Goal: Check status

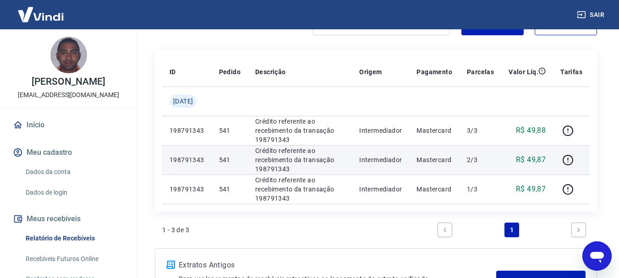
scroll to position [40, 0]
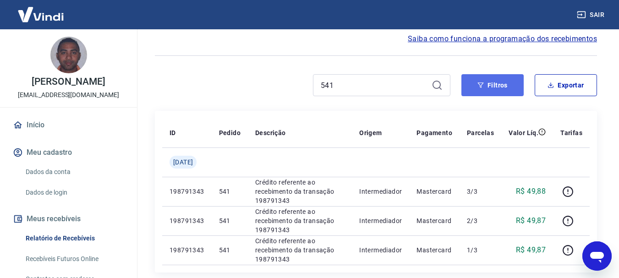
click at [512, 92] on button "Filtros" at bounding box center [493, 85] width 62 height 22
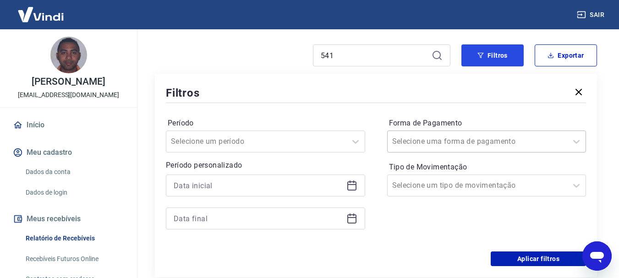
scroll to position [86, 0]
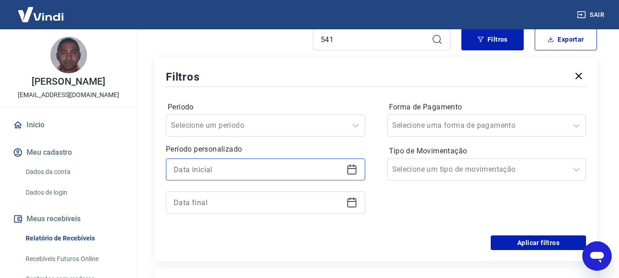
click at [304, 171] on input at bounding box center [258, 170] width 169 height 14
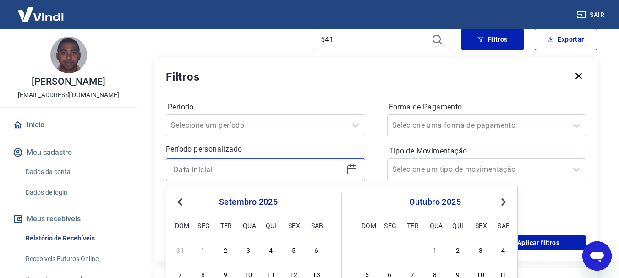
scroll to position [132, 0]
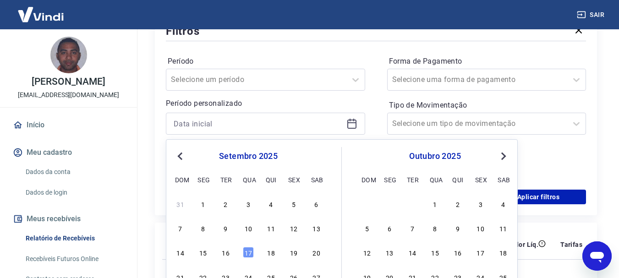
click at [181, 152] on button "Previous Month" at bounding box center [180, 156] width 11 height 11
click at [181, 155] on span "Previous Month" at bounding box center [181, 156] width 0 height 11
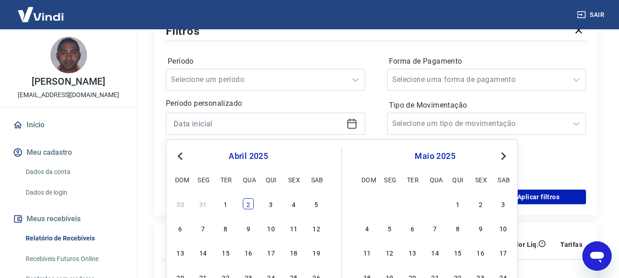
scroll to position [177, 0]
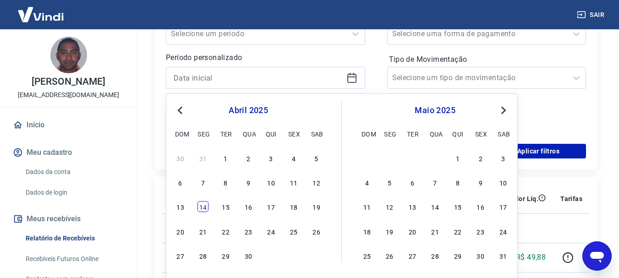
click at [204, 201] on div "14" at bounding box center [203, 206] width 11 height 11
type input "[DATE]"
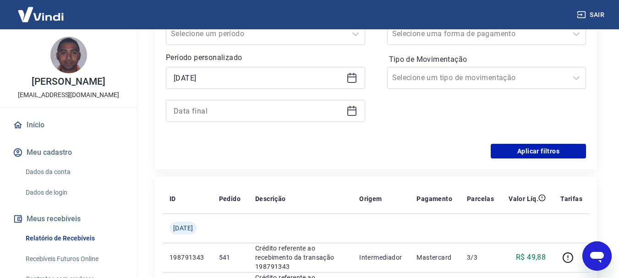
click at [354, 111] on icon at bounding box center [352, 110] width 11 height 11
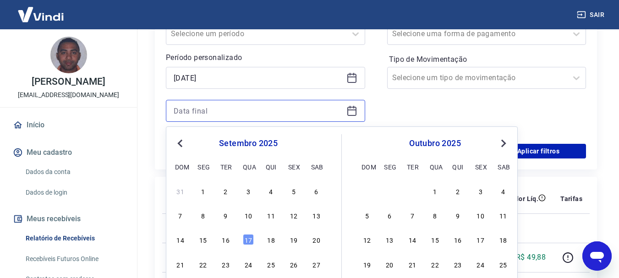
scroll to position [223, 0]
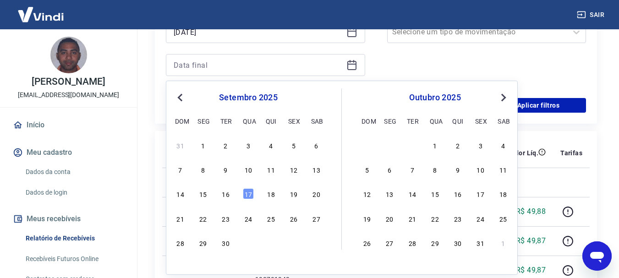
click at [182, 101] on button "Previous Month" at bounding box center [180, 97] width 11 height 11
click at [178, 96] on button "Previous Month" at bounding box center [180, 97] width 11 height 11
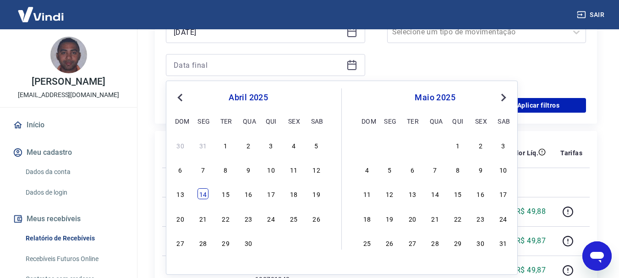
click at [208, 194] on div "14" at bounding box center [203, 193] width 11 height 11
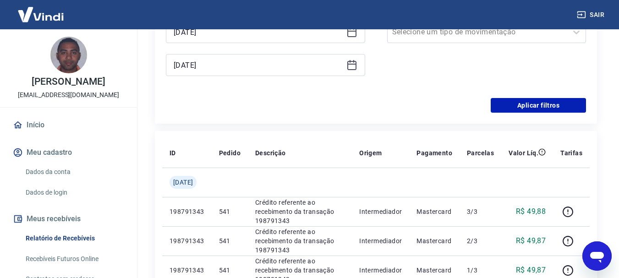
type input "[DATE]"
click at [568, 105] on button "Aplicar filtros" at bounding box center [538, 105] width 95 height 15
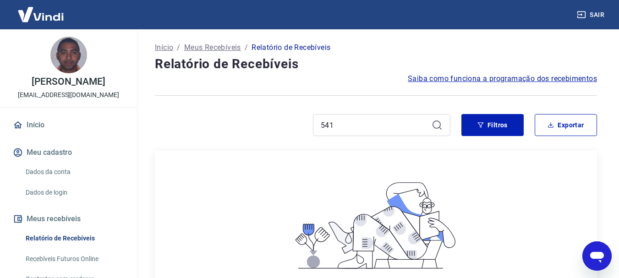
drag, startPoint x: 371, startPoint y: 111, endPoint x: 366, endPoint y: 125, distance: 14.4
click at [370, 111] on div "Início / Meus Recebíveis / Relatório de Recebíveis Relatório de Recebíveis Saib…" at bounding box center [376, 222] width 464 height 386
click at [366, 125] on input "541" at bounding box center [374, 125] width 107 height 14
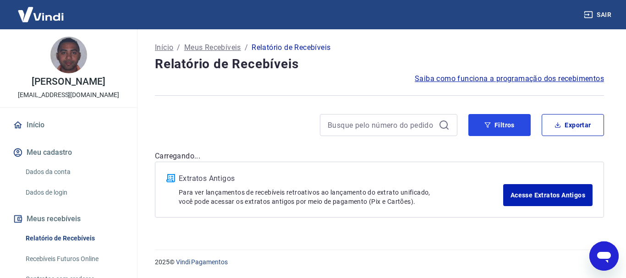
click at [517, 131] on button "Filtros" at bounding box center [499, 125] width 62 height 22
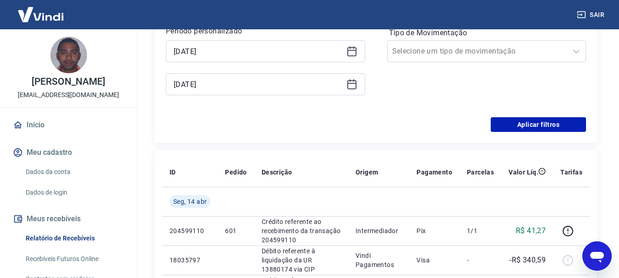
scroll to position [183, 0]
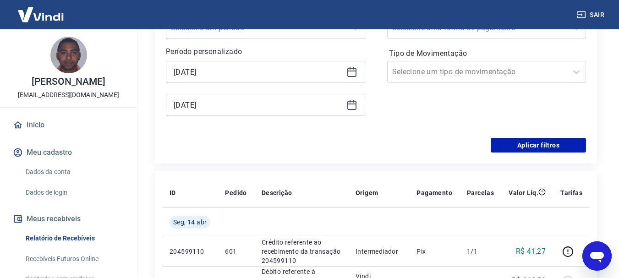
click at [360, 75] on div "[DATE]" at bounding box center [265, 72] width 199 height 22
click at [358, 73] on div "[DATE]" at bounding box center [265, 72] width 199 height 22
click at [351, 73] on icon at bounding box center [352, 71] width 11 height 11
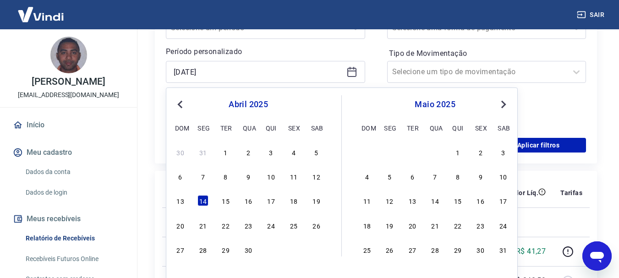
click at [181, 106] on span "Previous Month" at bounding box center [181, 104] width 0 height 11
click at [296, 198] on div "14" at bounding box center [293, 200] width 11 height 11
type input "[DATE]"
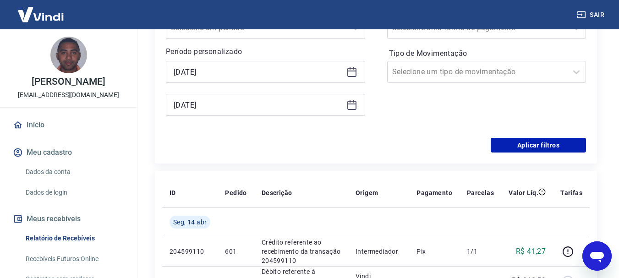
click at [357, 105] on icon at bounding box center [352, 104] width 11 height 11
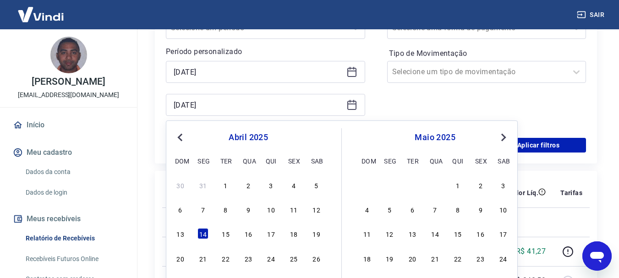
drag, startPoint x: 179, startPoint y: 142, endPoint x: 188, endPoint y: 158, distance: 18.3
click at [179, 142] on button "Previous Month" at bounding box center [180, 137] width 11 height 11
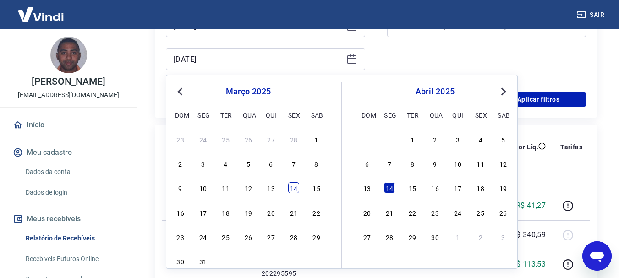
click at [294, 190] on div "14" at bounding box center [293, 187] width 11 height 11
type input "[DATE]"
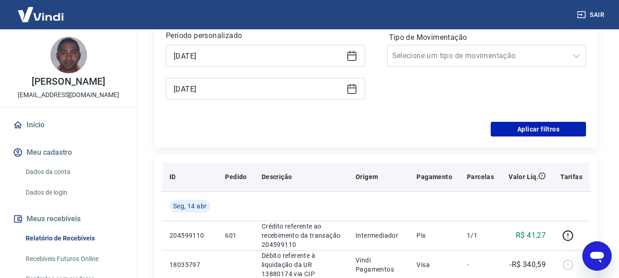
scroll to position [183, 0]
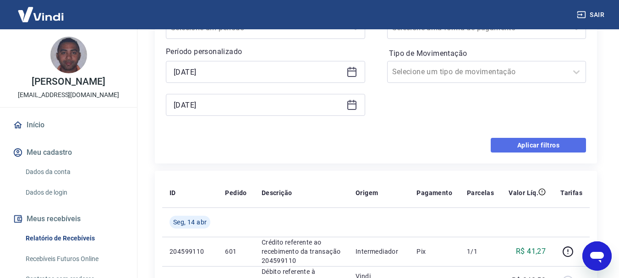
click at [541, 146] on button "Aplicar filtros" at bounding box center [538, 145] width 95 height 15
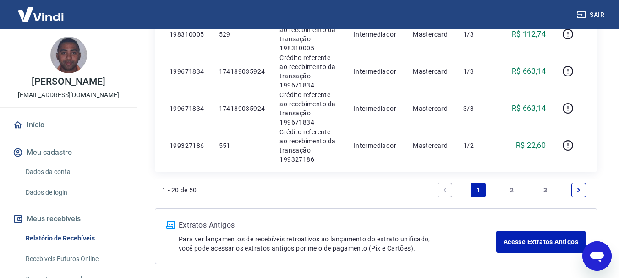
scroll to position [733, 0]
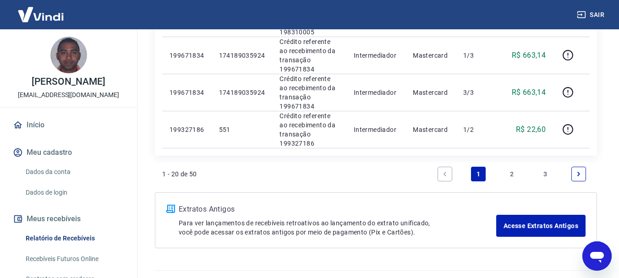
click at [576, 174] on icon "Next page" at bounding box center [579, 174] width 6 height 6
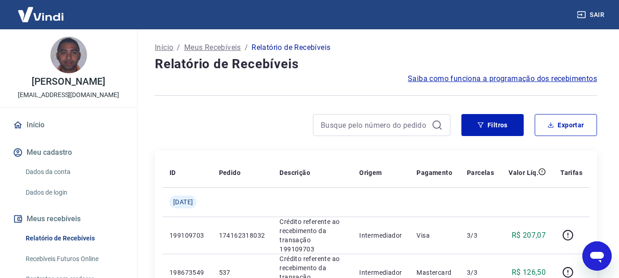
click at [347, 135] on div at bounding box center [382, 125] width 138 height 22
click at [355, 122] on input at bounding box center [374, 125] width 107 height 14
click at [355, 122] on input "549" at bounding box center [374, 125] width 107 height 14
click at [496, 127] on button "Filtros" at bounding box center [493, 125] width 62 height 22
click at [497, 128] on button "Filtros" at bounding box center [493, 125] width 62 height 22
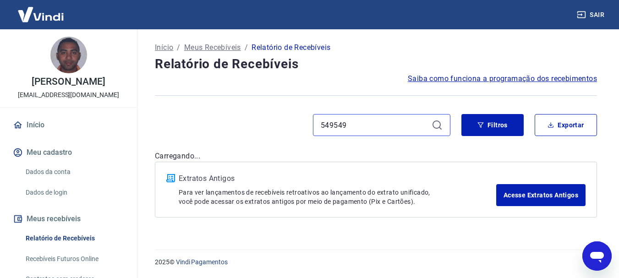
click at [363, 124] on input "549549" at bounding box center [374, 125] width 107 height 14
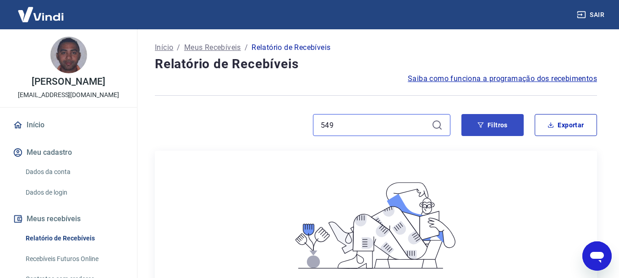
type input "549"
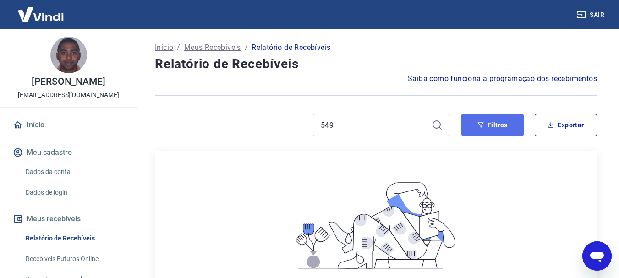
click at [478, 128] on icon "button" at bounding box center [481, 125] width 6 height 6
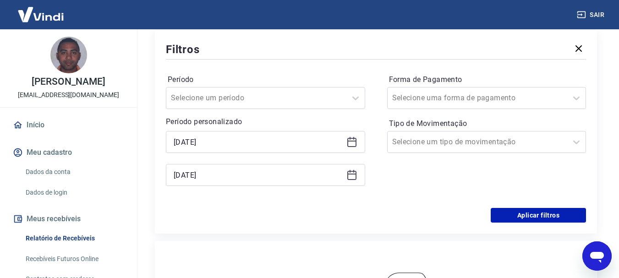
scroll to position [92, 0]
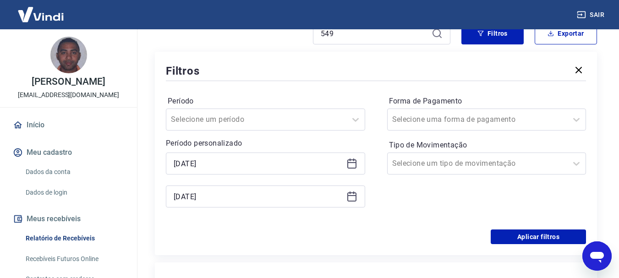
click at [320, 148] on p "Período personalizado" at bounding box center [265, 143] width 199 height 11
click at [312, 163] on input "[DATE]" at bounding box center [258, 164] width 169 height 14
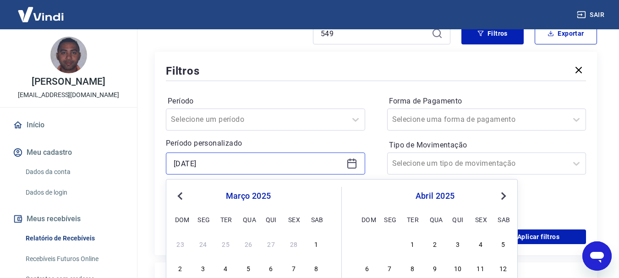
click at [312, 163] on input "[DATE]" at bounding box center [258, 164] width 169 height 14
type input "1"
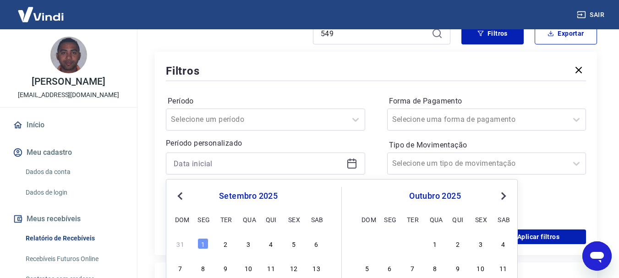
click at [546, 194] on div "Forma de Pagamento Selecione uma forma de pagamento Tipo de Movimentação Seleci…" at bounding box center [486, 156] width 199 height 125
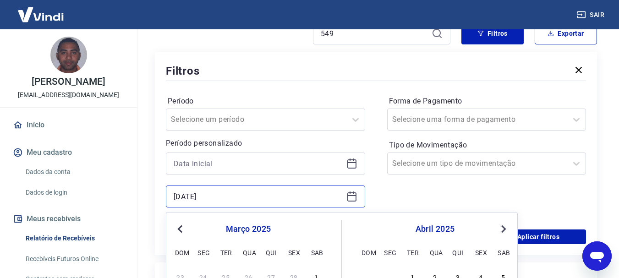
drag, startPoint x: 177, startPoint y: 200, endPoint x: 161, endPoint y: 196, distance: 16.1
click at [133, 187] on div "Sair TIAGO BENTO DOS SANTOS [EMAIL_ADDRESS][DOMAIN_NAME] Início Meu cadastro Da…" at bounding box center [309, 47] width 619 height 278
click at [506, 196] on div "Forma de Pagamento Selecione uma forma de pagamento Tipo de Movimentação Seleci…" at bounding box center [486, 156] width 199 height 125
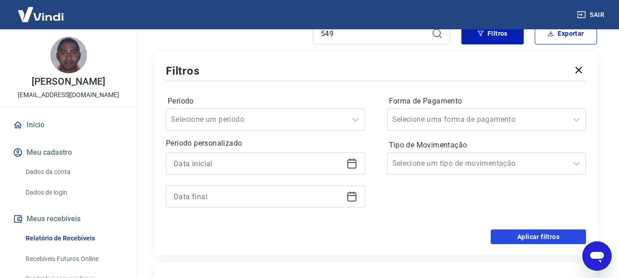
click at [525, 231] on button "Aplicar filtros" at bounding box center [538, 237] width 95 height 15
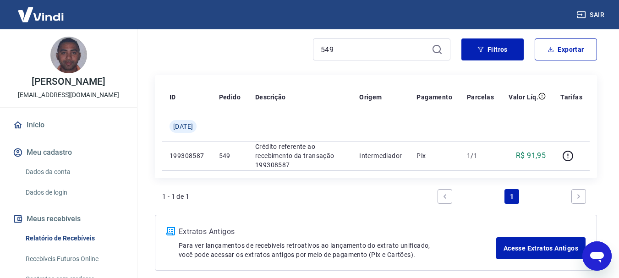
scroll to position [27, 0]
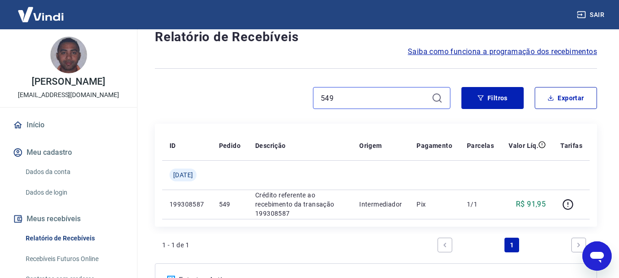
click at [363, 99] on input "549" at bounding box center [374, 98] width 107 height 14
type input "547"
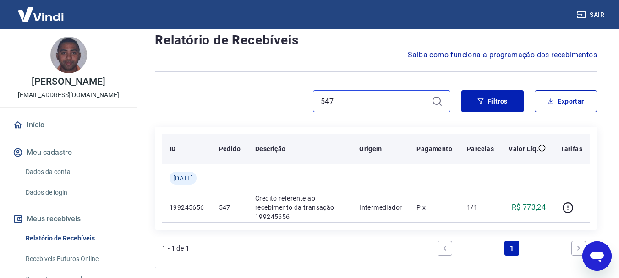
scroll to position [46, 0]
